Goal: Transaction & Acquisition: Purchase product/service

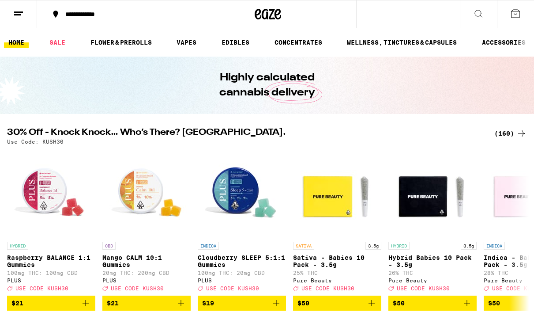
click at [517, 128] on icon at bounding box center [521, 133] width 11 height 11
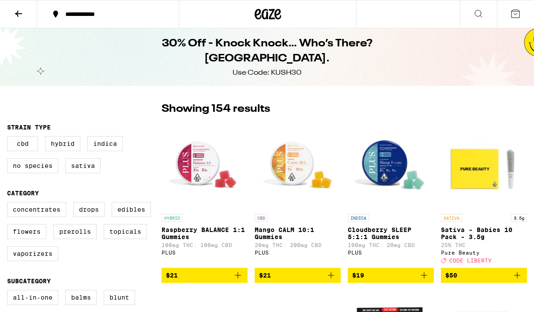
click at [21, 261] on label "Vaporizers" at bounding box center [32, 253] width 51 height 15
click at [9, 203] on input "Vaporizers" at bounding box center [9, 203] width 0 height 0
checkbox input "true"
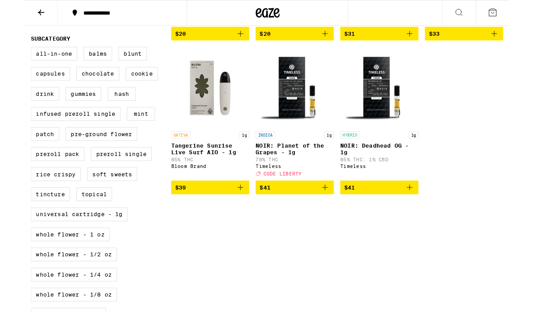
scroll to position [260, 0]
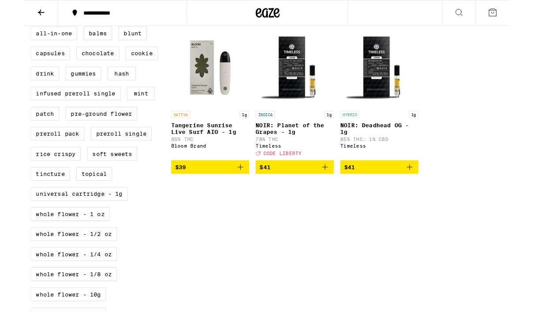
click at [22, 221] on label "Universal Cartridge - 1g" at bounding box center [60, 213] width 107 height 15
click at [9, 31] on input "Universal Cartridge - 1g" at bounding box center [9, 30] width 0 height 0
checkbox input "true"
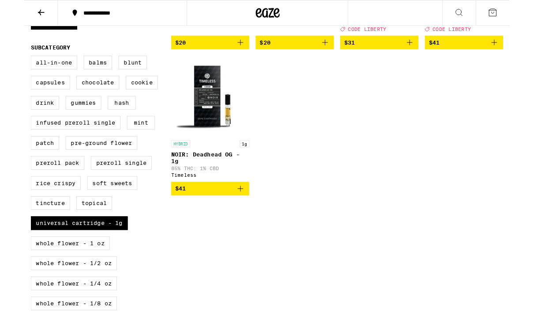
scroll to position [227, 0]
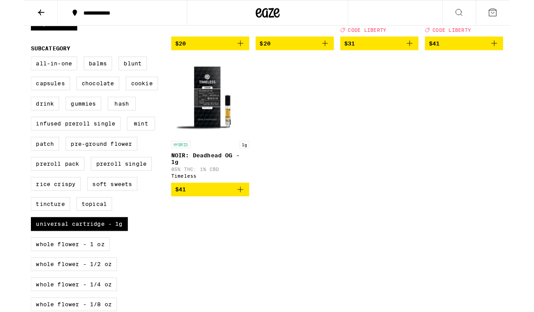
click at [25, 77] on label "All-In-One" at bounding box center [32, 69] width 51 height 15
click at [9, 64] on input "All-In-One" at bounding box center [9, 64] width 0 height 0
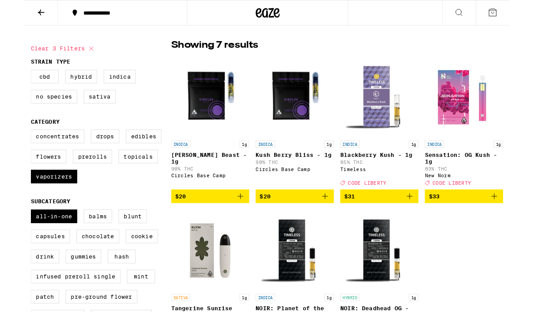
scroll to position [58, 0]
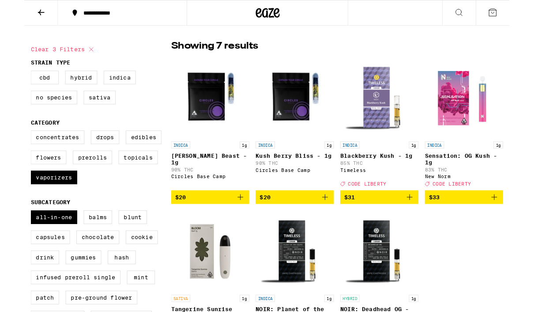
click at [24, 242] on label "All-In-One" at bounding box center [32, 238] width 51 height 15
click at [9, 233] on input "All-In-One" at bounding box center [9, 233] width 0 height 0
checkbox input "false"
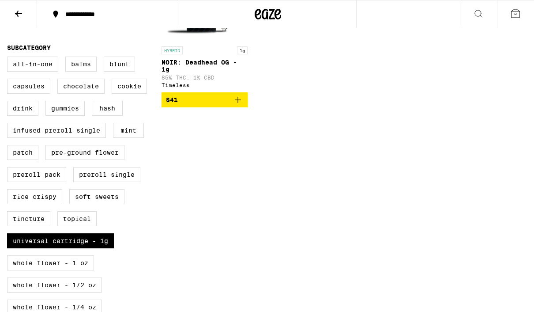
scroll to position [338, 0]
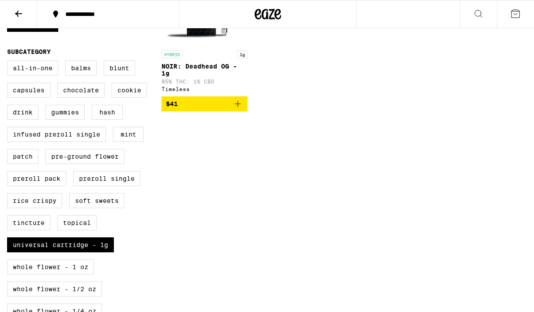
click at [45, 252] on label "Universal Cartridge - 1g" at bounding box center [60, 244] width 107 height 15
click at [9, 62] on input "Universal Cartridge - 1g" at bounding box center [9, 62] width 0 height 0
checkbox input "false"
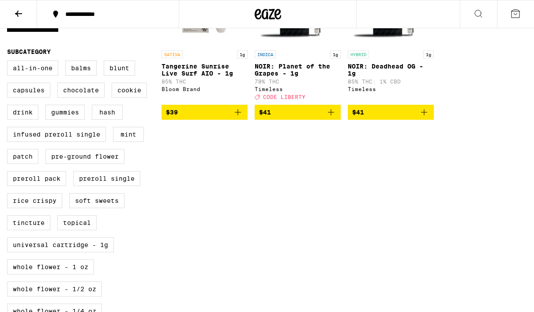
click at [34, 75] on label "All-In-One" at bounding box center [32, 67] width 51 height 15
click at [9, 62] on input "All-In-One" at bounding box center [9, 62] width 0 height 0
checkbox input "true"
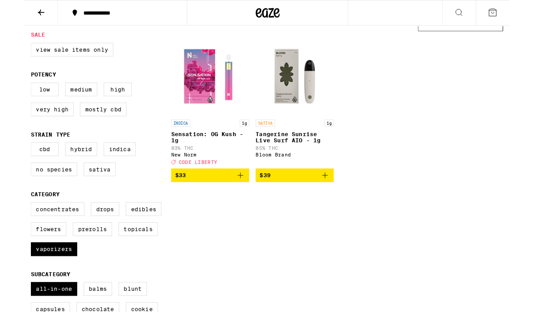
scroll to position [87, 0]
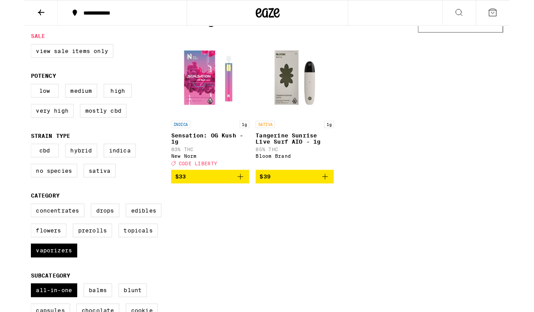
click at [24, 283] on label "Vaporizers" at bounding box center [32, 275] width 51 height 15
click at [9, 225] on input "Vaporizers" at bounding box center [9, 225] width 0 height 0
checkbox input "false"
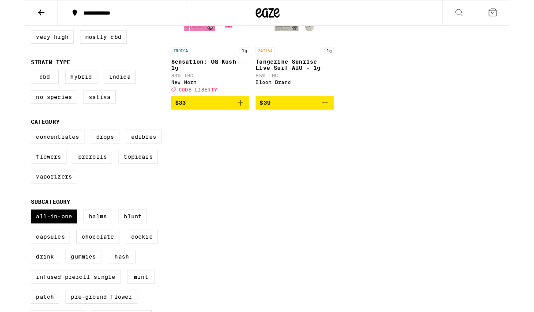
scroll to position [168, 0]
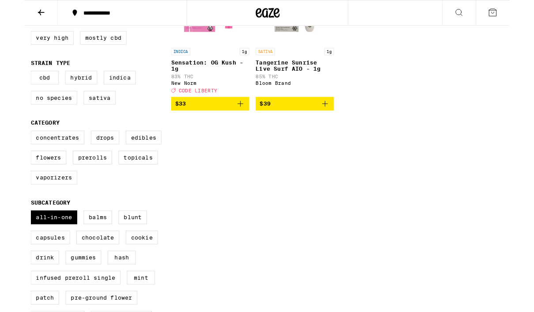
click at [40, 246] on label "All-In-One" at bounding box center [32, 238] width 51 height 15
click at [9, 233] on input "All-In-One" at bounding box center [9, 233] width 0 height 0
checkbox input "false"
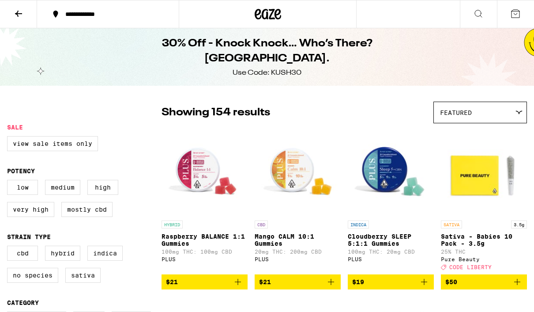
click at [35, 151] on label "View Sale Items Only" at bounding box center [52, 143] width 91 height 15
click at [9, 138] on input "View Sale Items Only" at bounding box center [9, 137] width 0 height 0
checkbox input "true"
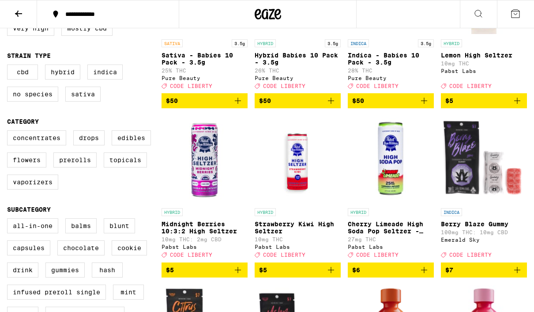
click at [31, 233] on label "All-In-One" at bounding box center [32, 225] width 51 height 15
click at [9, 220] on input "All-In-One" at bounding box center [9, 219] width 0 height 0
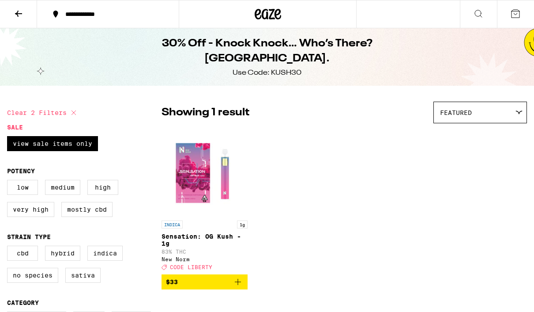
click at [79, 114] on icon at bounding box center [73, 112] width 11 height 11
checkbox input "false"
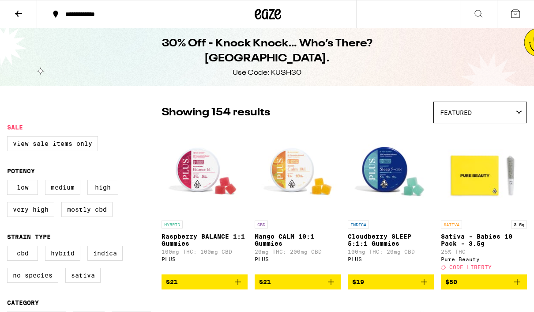
click at [255, 19] on icon at bounding box center [258, 14] width 7 height 11
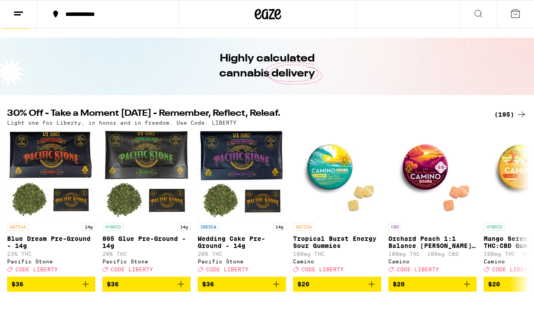
click at [511, 119] on div "(195)" at bounding box center [510, 114] width 33 height 11
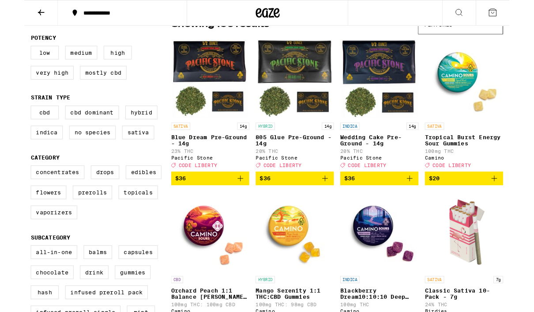
scroll to position [85, 0]
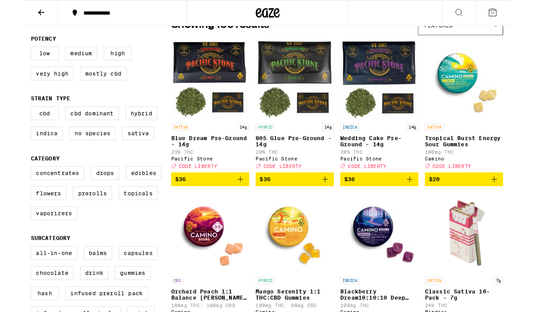
click at [16, 242] on label "Vaporizers" at bounding box center [32, 234] width 51 height 15
click at [9, 184] on input "Vaporizers" at bounding box center [9, 184] width 0 height 0
checkbox input "true"
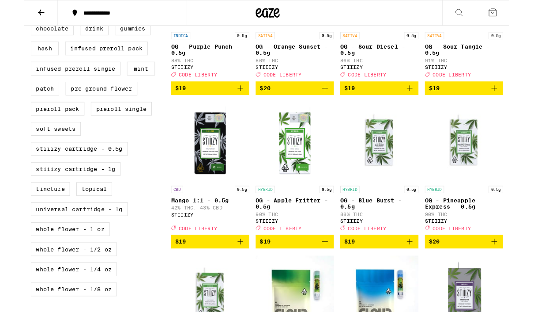
scroll to position [373, 0]
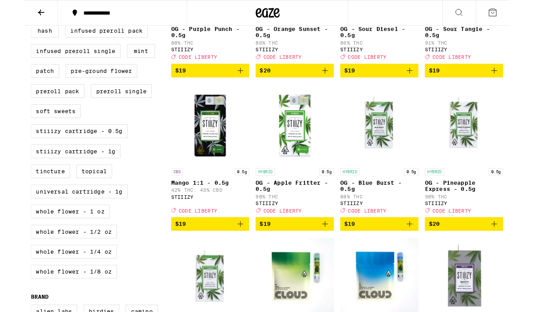
click at [14, 174] on label "STIIIZY Cartridge - 1g" at bounding box center [56, 166] width 99 height 15
checkbox input "true"
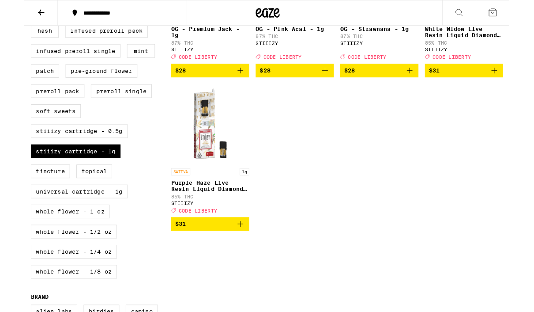
click at [33, 218] on label "Universal Cartridge - 1g" at bounding box center [60, 210] width 107 height 15
checkbox input "true"
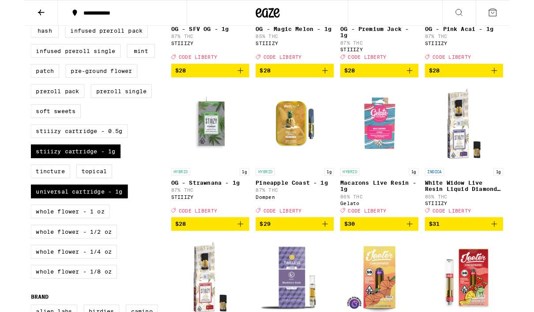
click at [35, 174] on label "STIIIZY Cartridge - 1g" at bounding box center [56, 166] width 99 height 15
checkbox input "false"
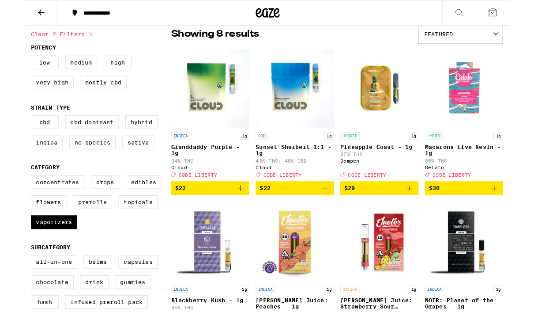
scroll to position [74, 0]
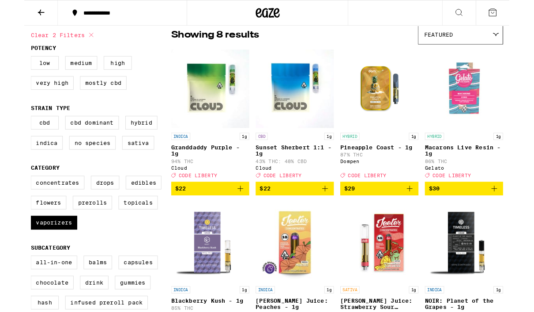
click at [239, 213] on icon "Add to bag" at bounding box center [238, 207] width 11 height 11
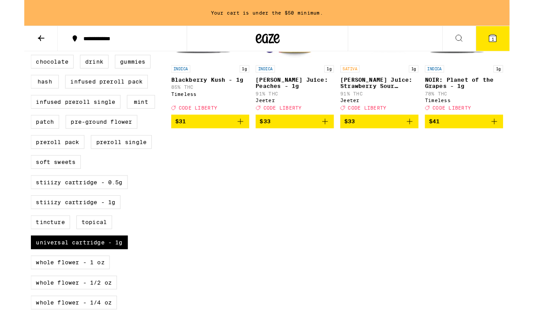
scroll to position [349, 0]
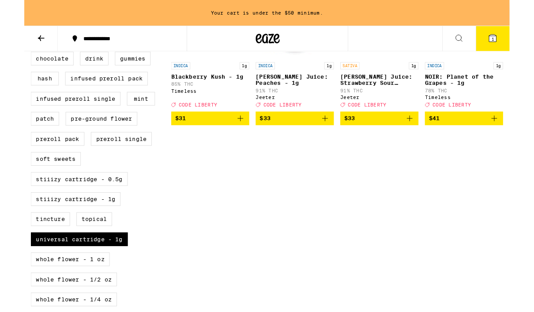
click at [32, 270] on label "Universal Cartridge - 1g" at bounding box center [60, 262] width 107 height 15
click at [9, 37] on input "Universal Cartridge - 1g" at bounding box center [9, 36] width 0 height 0
checkbox input "false"
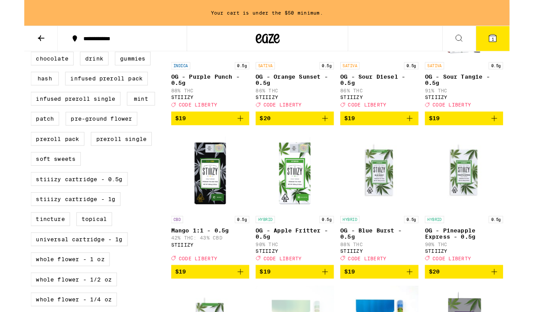
click at [32, 226] on label "STIIIZY Cartridge - 1g" at bounding box center [56, 218] width 99 height 15
click at [9, 37] on input "STIIIZY Cartridge - 1g" at bounding box center [9, 36] width 0 height 0
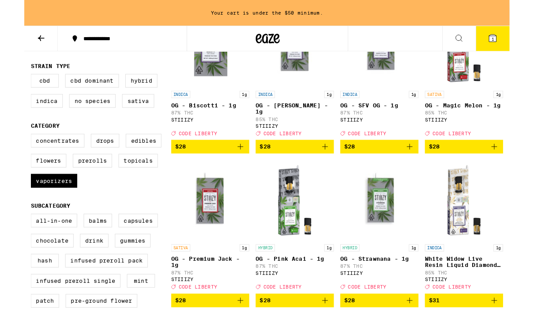
scroll to position [155, 0]
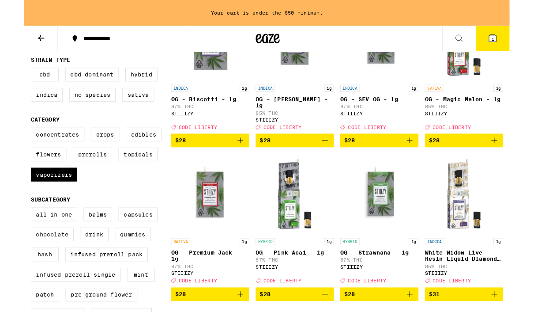
click at [522, 160] on icon "Add to bag" at bounding box center [517, 154] width 11 height 11
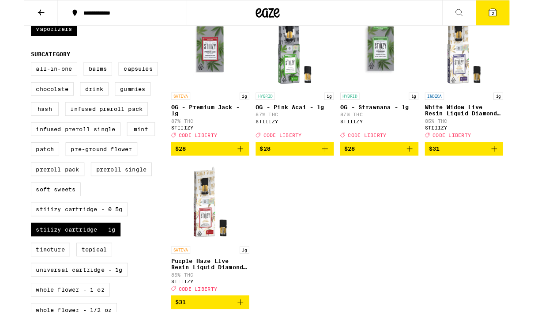
scroll to position [289, 0]
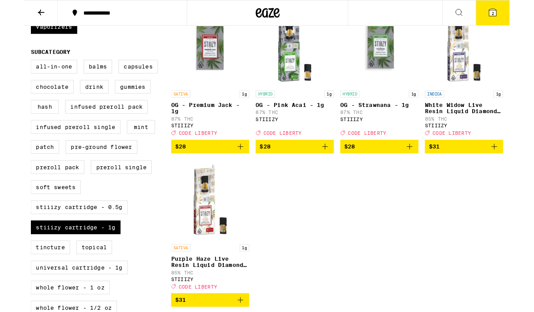
click at [427, 166] on icon "Add to bag" at bounding box center [424, 161] width 11 height 11
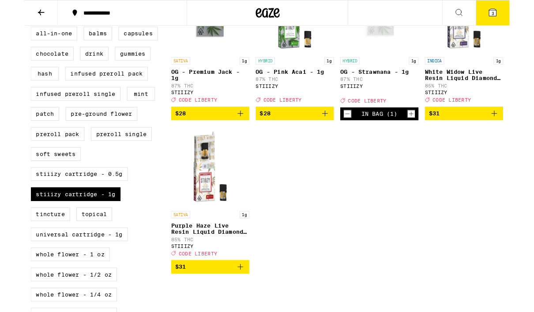
scroll to position [330, 0]
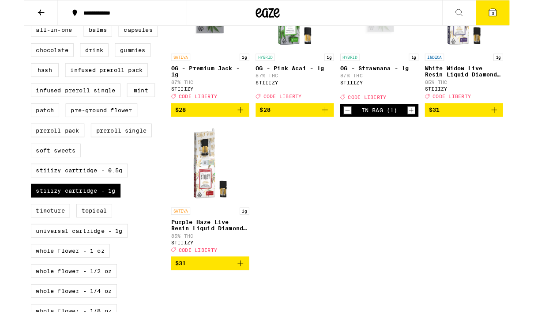
click at [48, 217] on label "STIIIZY Cartridge - 1g" at bounding box center [56, 209] width 99 height 15
click at [9, 27] on input "STIIIZY Cartridge - 1g" at bounding box center [9, 27] width 0 height 0
checkbox input "false"
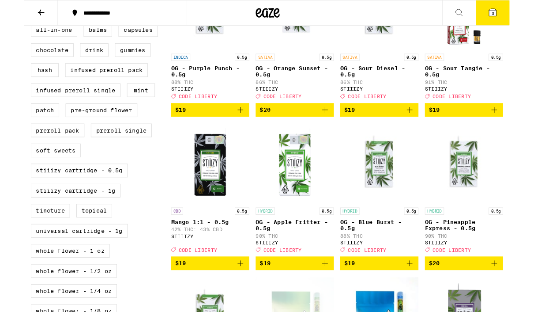
click at [23, 41] on label "All-In-One" at bounding box center [32, 33] width 51 height 15
click at [9, 27] on input "All-In-One" at bounding box center [9, 27] width 0 height 0
checkbox input "true"
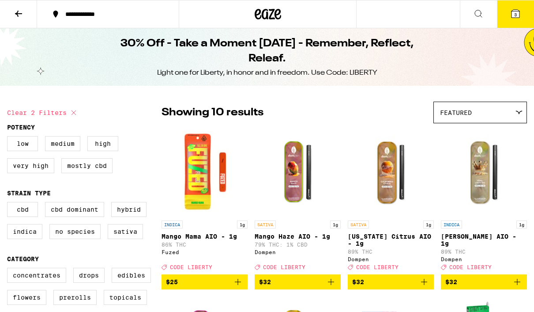
click at [240, 284] on icon "Add to bag" at bounding box center [238, 281] width 11 height 11
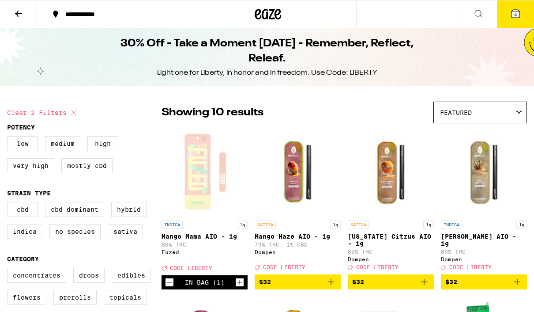
click at [519, 10] on icon at bounding box center [515, 13] width 11 height 11
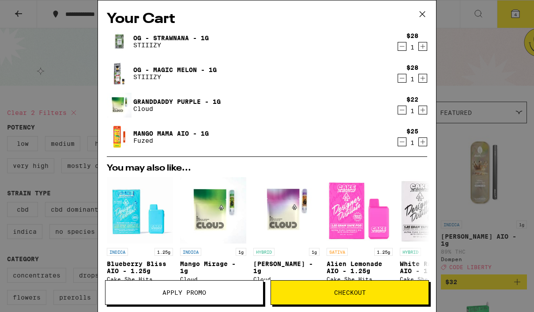
click at [416, 11] on icon at bounding box center [422, 14] width 13 height 13
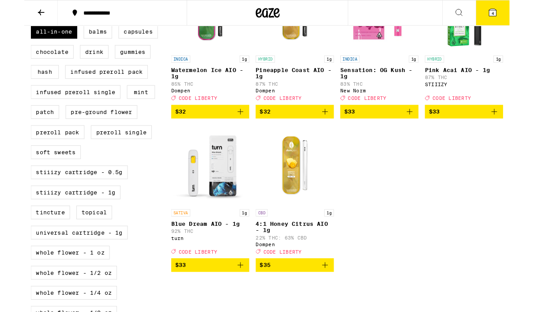
scroll to position [337, 0]
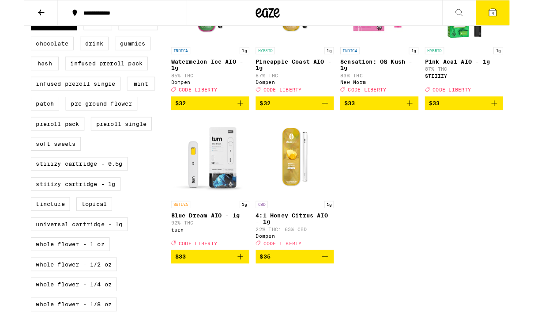
click at [21, 210] on label "STIIIZY Cartridge - 1g" at bounding box center [56, 202] width 99 height 15
click at [9, 20] on input "STIIIZY Cartridge - 1g" at bounding box center [9, 19] width 0 height 0
checkbox input "true"
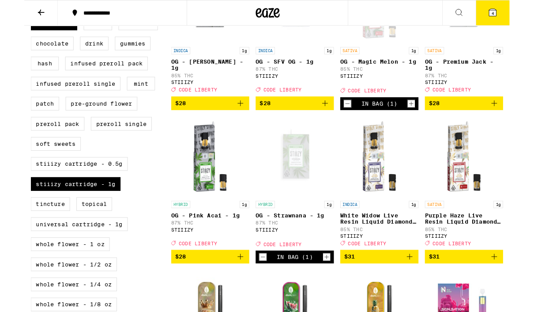
click at [26, 254] on label "Universal Cartridge - 1g" at bounding box center [60, 246] width 107 height 15
click at [9, 20] on input "Universal Cartridge - 1g" at bounding box center [9, 19] width 0 height 0
checkbox input "true"
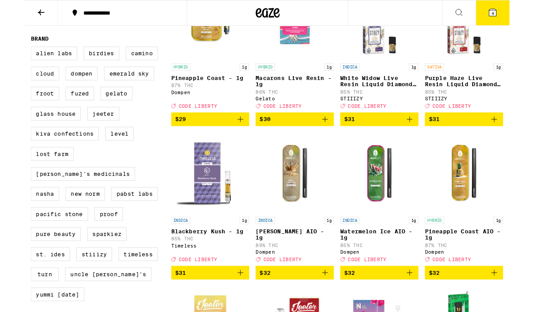
scroll to position [654, 0]
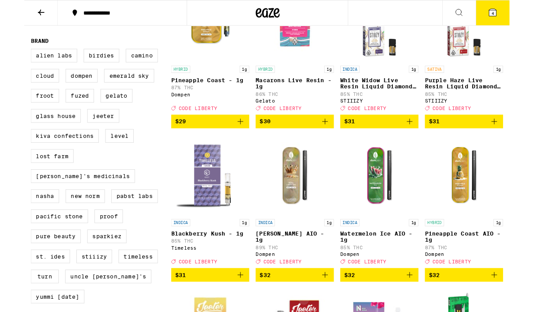
click at [238, 139] on icon "Add to bag" at bounding box center [238, 133] width 11 height 11
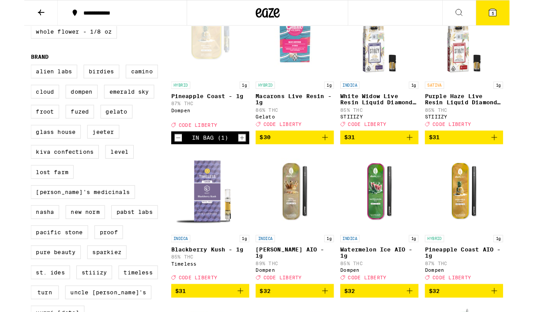
scroll to position [598, 0]
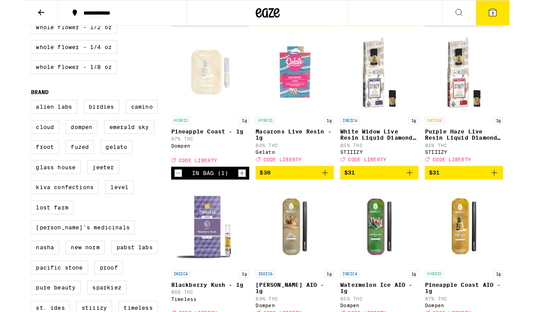
click at [333, 195] on icon "Add to bag" at bounding box center [331, 189] width 11 height 11
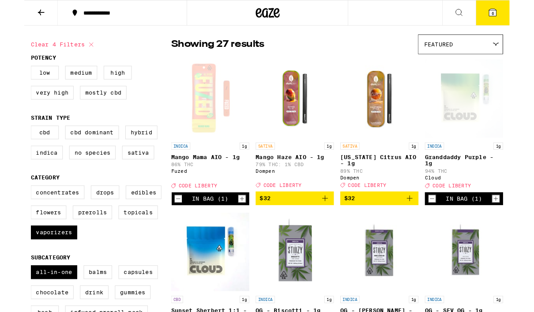
scroll to position [58, 0]
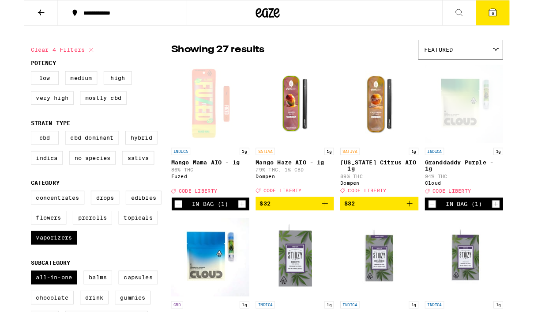
click at [522, 58] on div "Featured" at bounding box center [480, 54] width 93 height 21
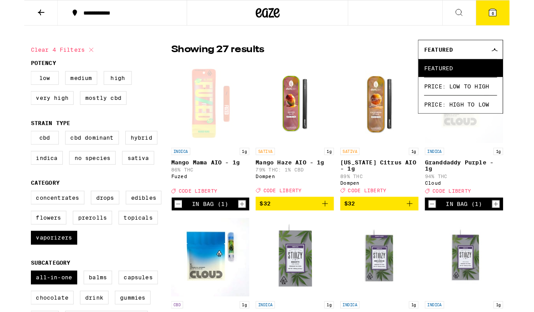
click at [452, 100] on span "Price: Low to High" at bounding box center [480, 95] width 80 height 20
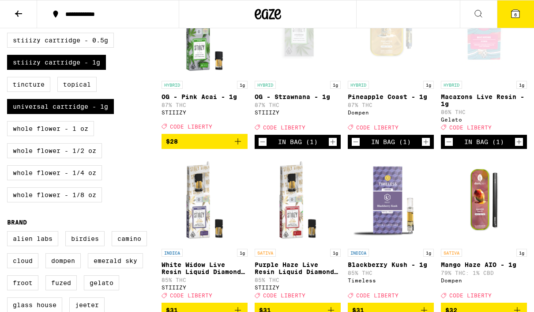
scroll to position [464, 0]
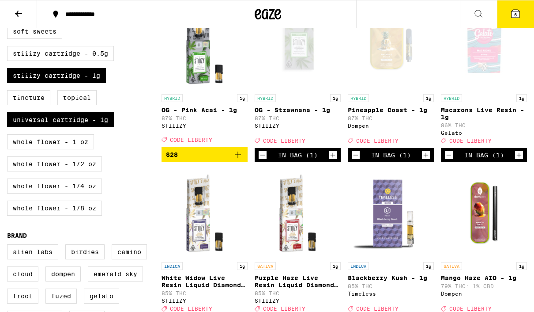
click at [515, 4] on button "6" at bounding box center [515, 13] width 37 height 27
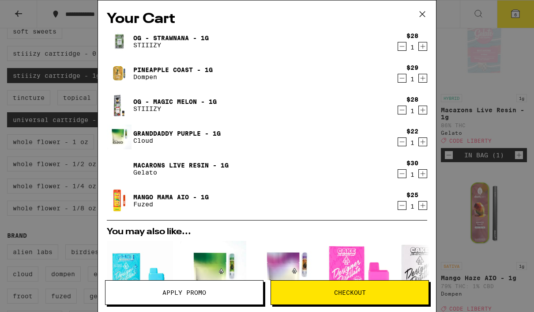
click at [170, 294] on span "Apply Promo" at bounding box center [184, 292] width 44 height 6
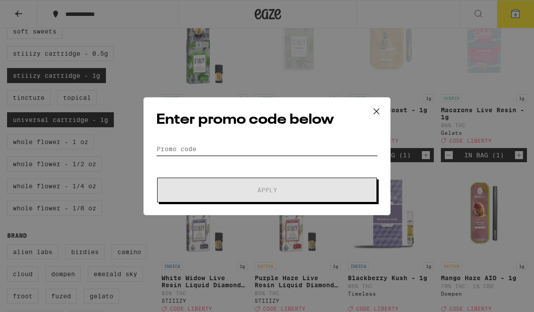
click at [211, 150] on input "Promo Code" at bounding box center [267, 148] width 222 height 13
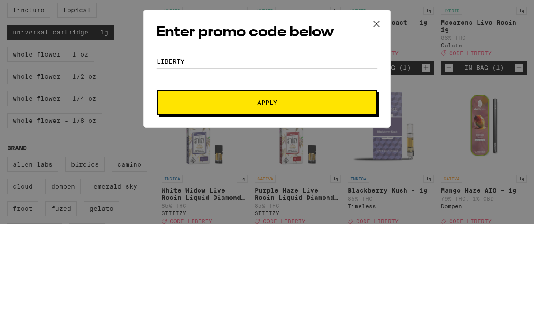
type input "Liberty"
click at [224, 187] on span "Apply" at bounding box center [267, 190] width 159 height 6
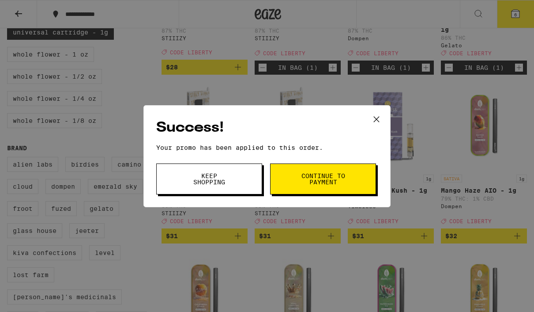
click at [323, 182] on span "Continue to payment" at bounding box center [323, 179] width 45 height 12
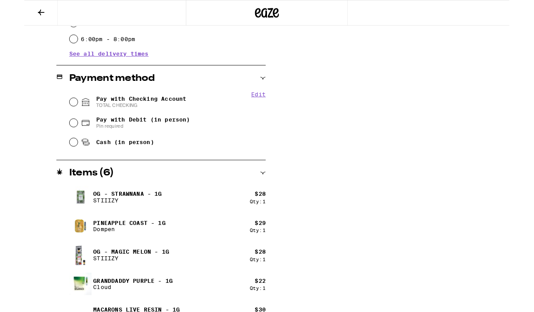
scroll to position [327, 0]
click at [57, 113] on input "Pay with Checking Account TOTAL CHECKING" at bounding box center [54, 111] width 9 height 9
radio input "true"
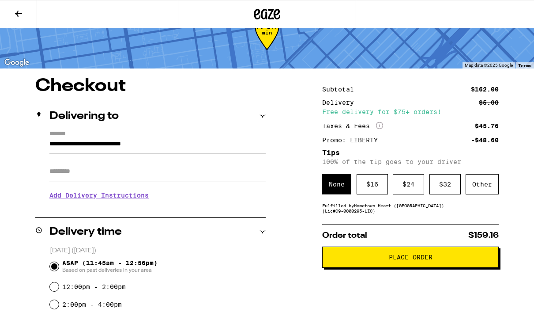
scroll to position [0, 0]
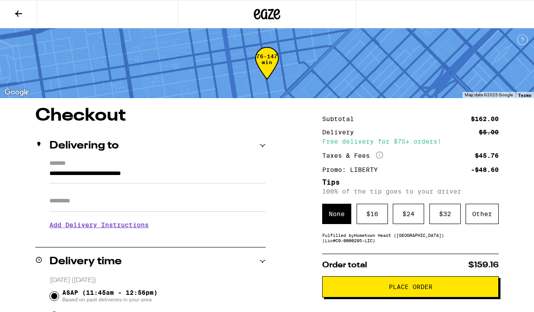
click at [19, 12] on icon at bounding box center [18, 13] width 11 height 11
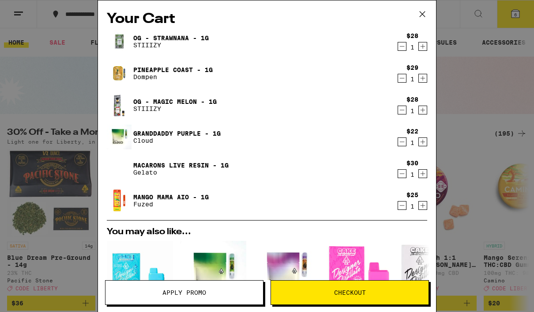
click at [422, 19] on icon at bounding box center [422, 14] width 13 height 13
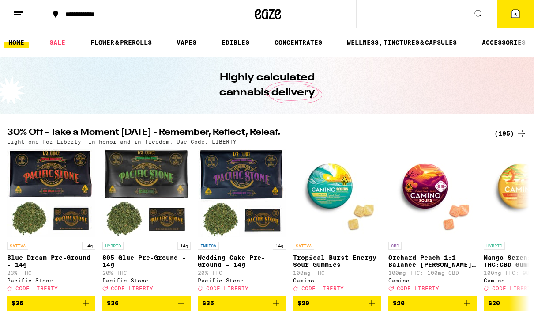
click at [509, 137] on div "(195)" at bounding box center [510, 133] width 33 height 11
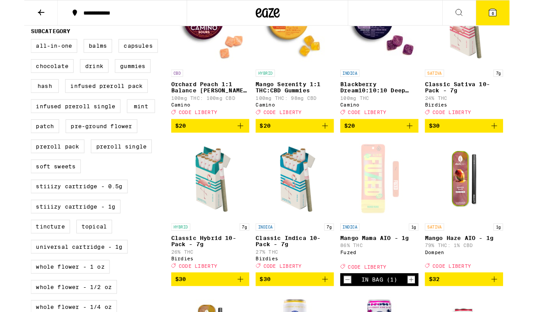
scroll to position [285, 0]
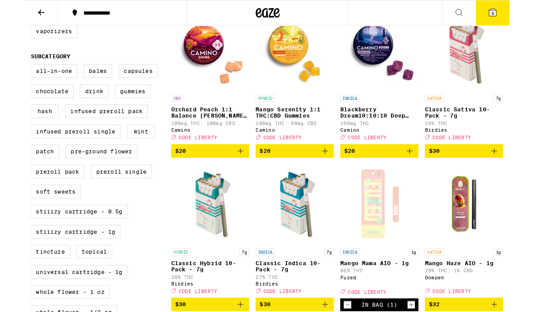
click at [24, 86] on label "All-In-One" at bounding box center [32, 78] width 51 height 15
click at [9, 72] on input "All-In-One" at bounding box center [9, 72] width 0 height 0
checkbox input "true"
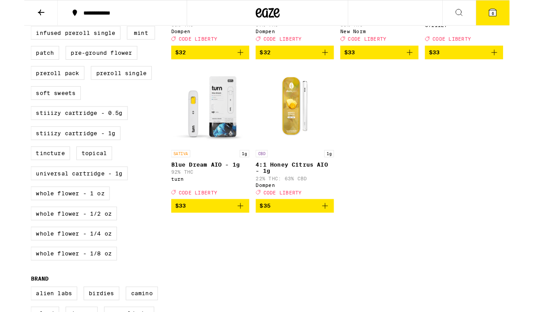
scroll to position [401, 0]
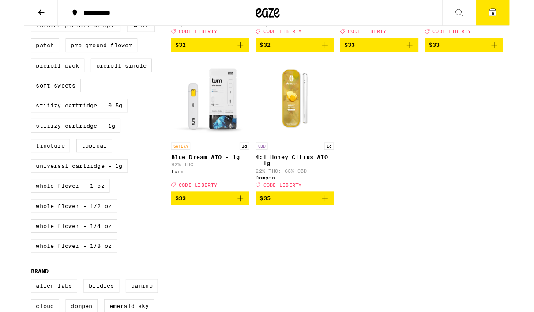
click at [28, 146] on label "STIIIZY Cartridge - 1g" at bounding box center [56, 138] width 99 height 15
checkbox input "true"
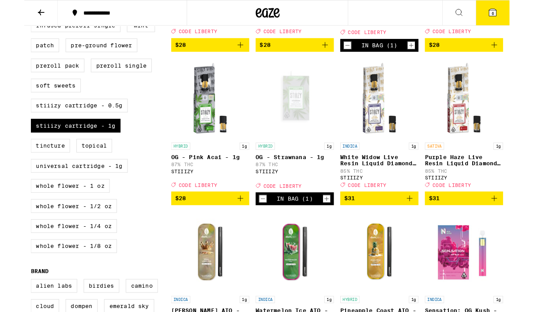
click at [34, 190] on label "Universal Cartridge - 1g" at bounding box center [60, 182] width 107 height 15
checkbox input "true"
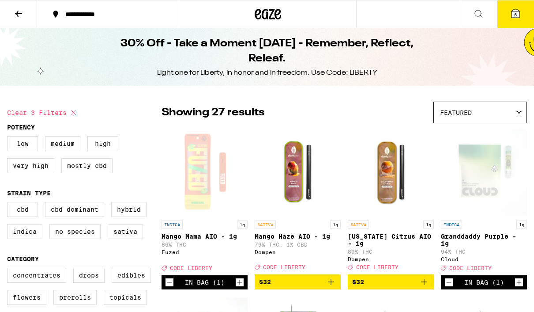
click at [504, 116] on div "Featured" at bounding box center [480, 112] width 93 height 21
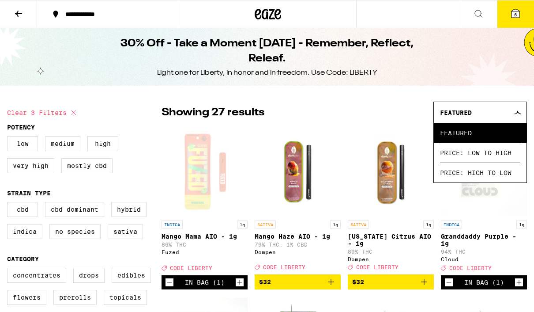
click at [455, 158] on span "Price: Low to High" at bounding box center [480, 153] width 80 height 20
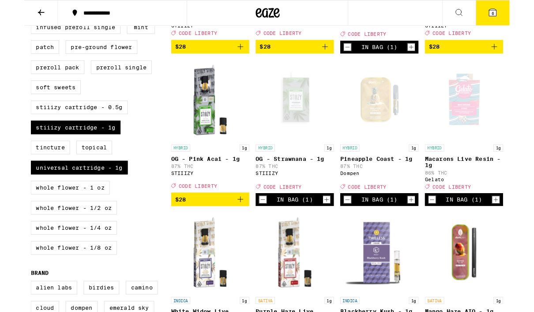
scroll to position [400, 0]
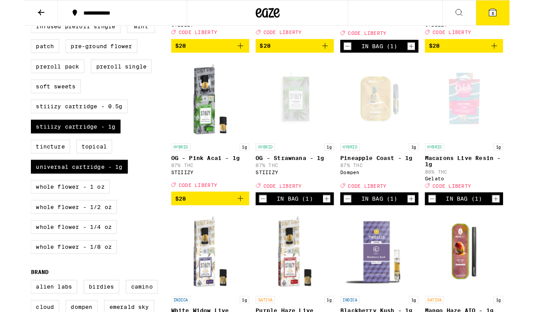
click at [511, 22] on button "6" at bounding box center [515, 13] width 37 height 27
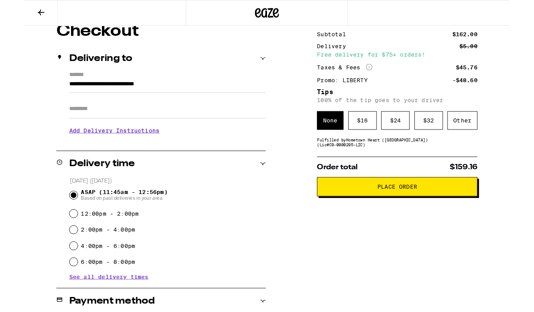
scroll to position [90, 0]
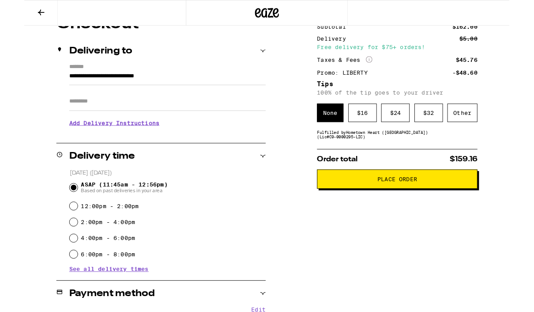
click at [371, 207] on button "Place Order" at bounding box center [410, 196] width 177 height 21
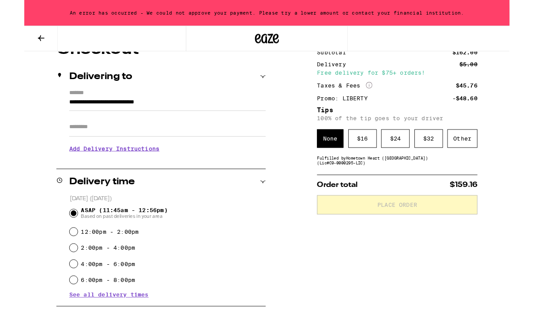
click at [21, 40] on icon at bounding box center [18, 42] width 11 height 11
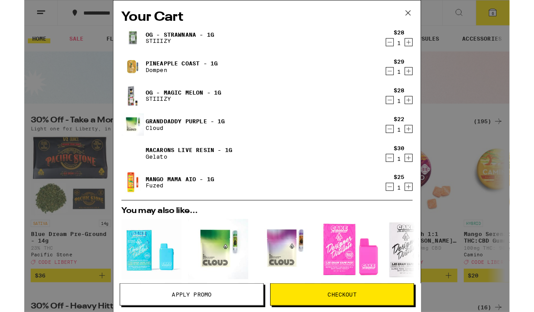
click at [420, 11] on icon at bounding box center [422, 14] width 13 height 13
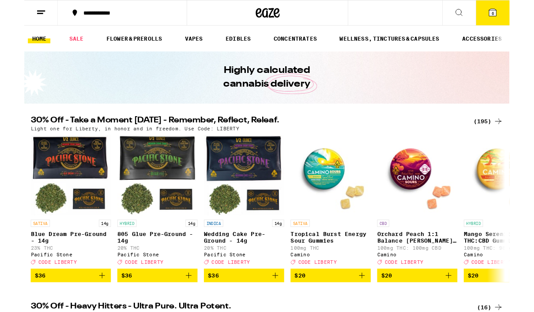
click at [504, 133] on div "(195)" at bounding box center [510, 133] width 33 height 11
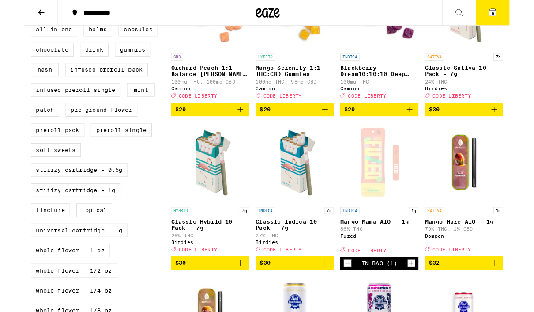
scroll to position [331, 0]
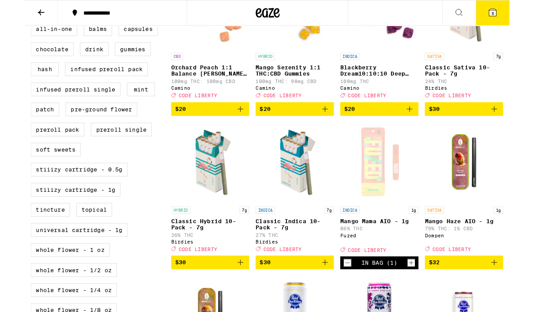
click at [21, 39] on label "All-In-One" at bounding box center [32, 31] width 51 height 15
click at [9, 26] on input "All-In-One" at bounding box center [9, 26] width 0 height 0
checkbox input "true"
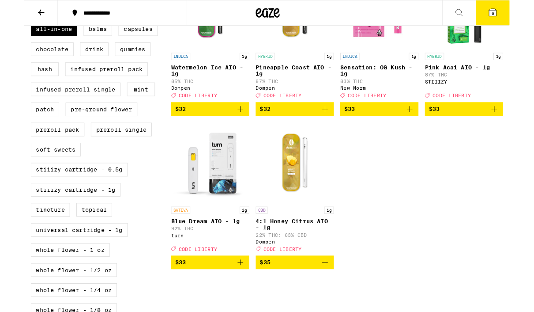
click at [33, 216] on label "STIIIZY Cartridge - 1g" at bounding box center [56, 208] width 99 height 15
click at [9, 26] on input "STIIIZY Cartridge - 1g" at bounding box center [9, 26] width 0 height 0
checkbox input "true"
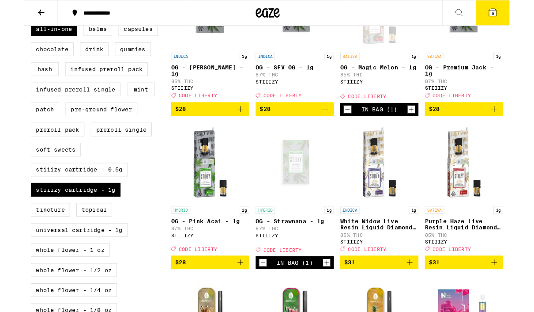
click at [52, 260] on label "Universal Cartridge - 1g" at bounding box center [60, 252] width 107 height 15
click at [9, 26] on input "Universal Cartridge - 1g" at bounding box center [9, 26] width 0 height 0
checkbox input "true"
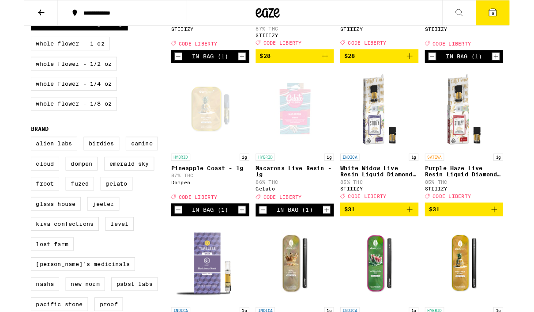
scroll to position [564, 0]
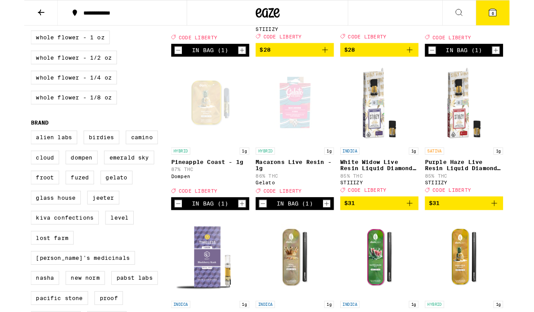
click at [266, 229] on icon "Decrement" at bounding box center [263, 223] width 8 height 11
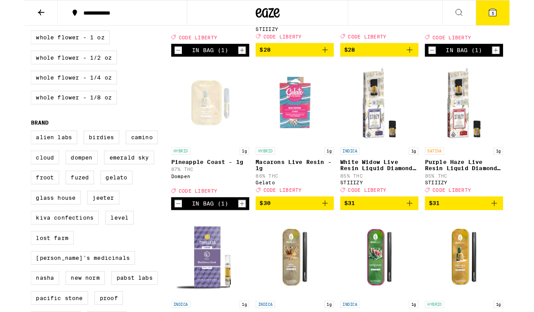
click at [169, 229] on icon "Decrement" at bounding box center [169, 223] width 8 height 11
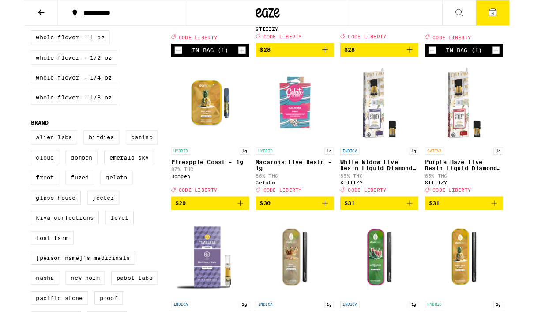
click at [519, 15] on icon at bounding box center [515, 14] width 8 height 8
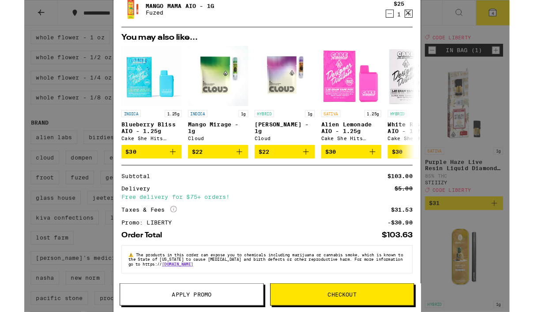
scroll to position [136, 0]
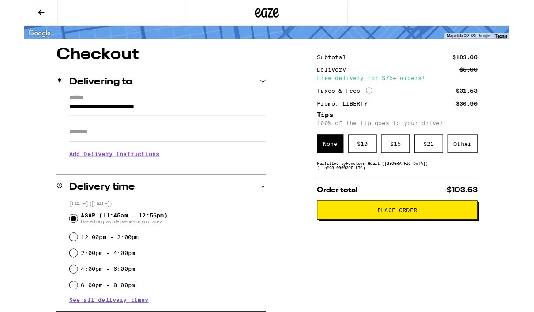
scroll to position [53, 0]
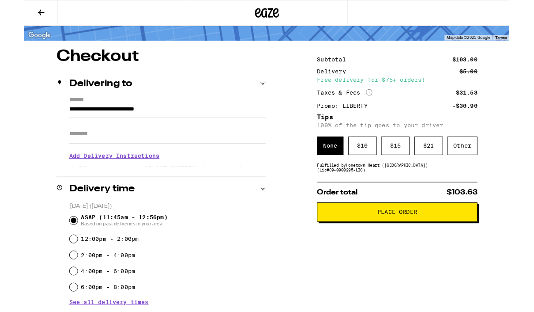
click at [390, 244] on button "Place Order" at bounding box center [410, 232] width 177 height 21
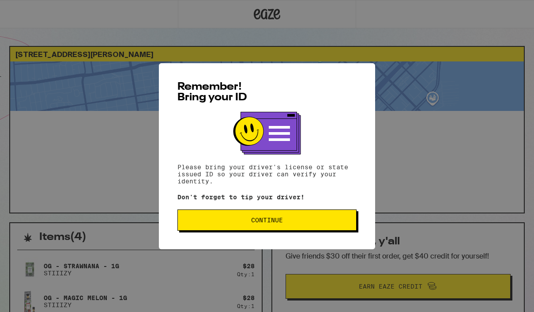
click at [221, 223] on span "Continue" at bounding box center [267, 220] width 164 height 6
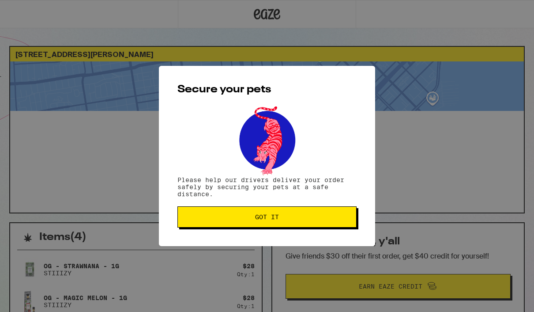
click at [222, 220] on span "Got it" at bounding box center [267, 217] width 164 height 6
